Goal: Task Accomplishment & Management: Manage account settings

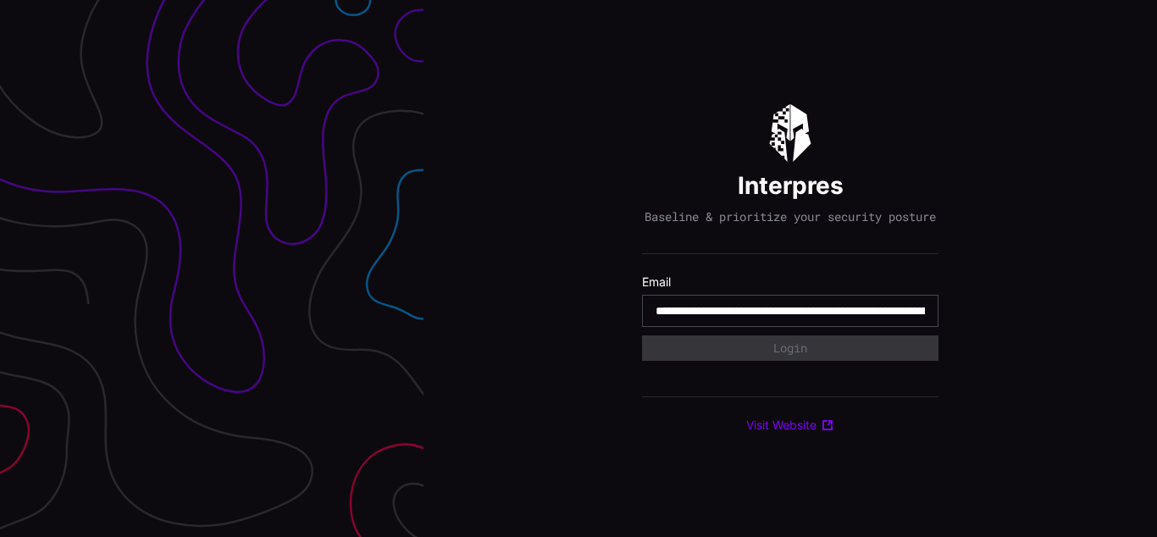
click at [790, 318] on input "**********" at bounding box center [790, 310] width 269 height 15
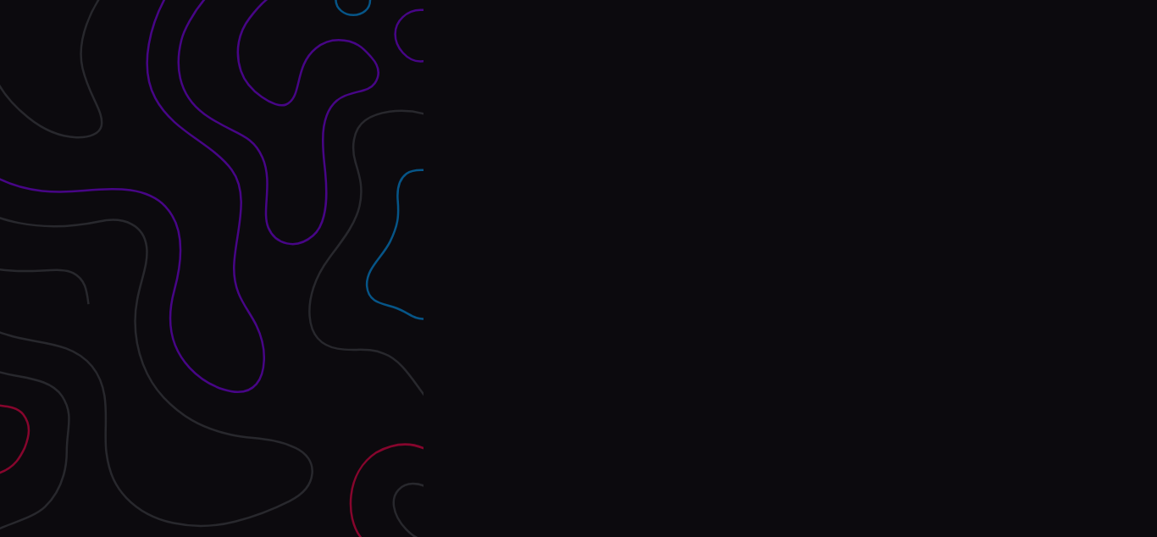
click at [579, 269] on div "Interpres Baseline & prioritize your security posture Email Login Visit Website" at bounding box center [791, 268] width 734 height 537
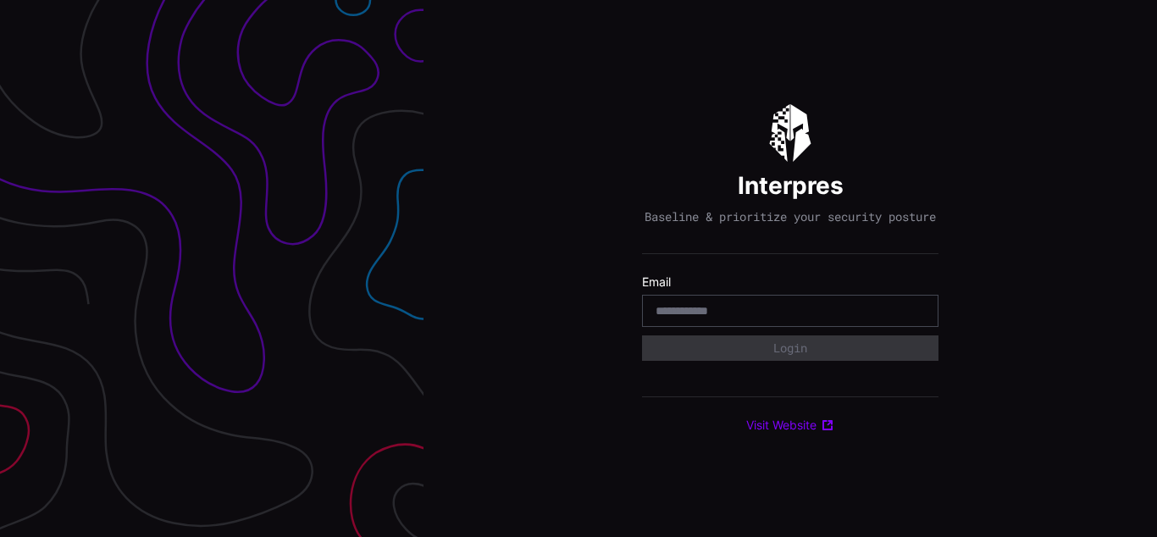
click at [579, 269] on div "Interpres Baseline & prioritize your security posture Email Login Visit Website" at bounding box center [791, 268] width 734 height 537
